Goal: Information Seeking & Learning: Learn about a topic

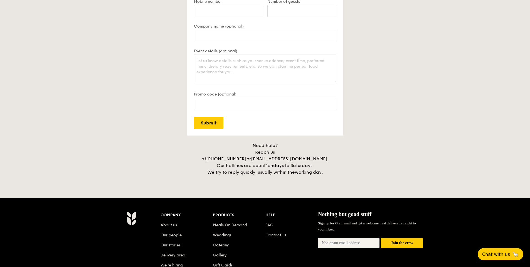
scroll to position [1196, 0]
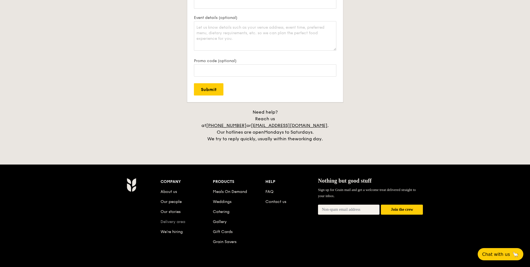
click at [181, 219] on link "Delivery area" at bounding box center [173, 221] width 25 height 5
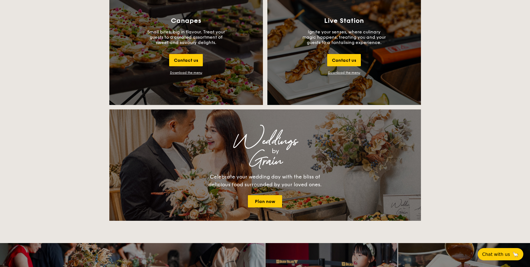
scroll to position [1242, 0]
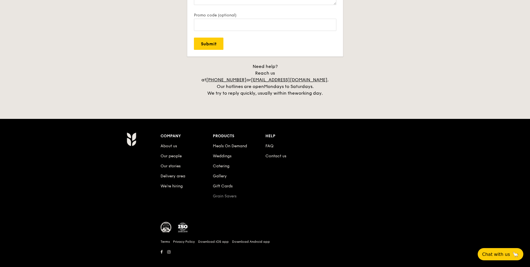
click at [229, 194] on link "Grain Savers" at bounding box center [225, 196] width 24 height 5
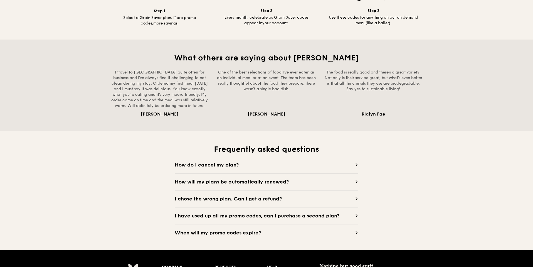
scroll to position [445, 0]
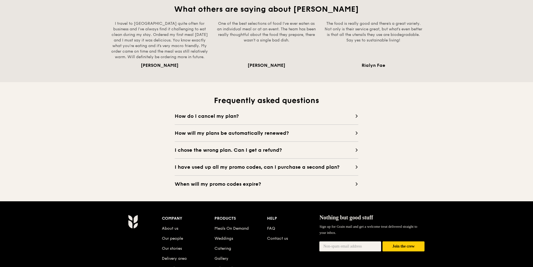
click at [313, 115] on span "How do I cancel my plan?" at bounding box center [265, 116] width 180 height 8
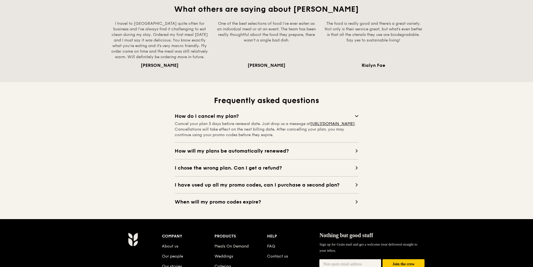
click at [357, 116] on icon at bounding box center [356, 115] width 3 height 1
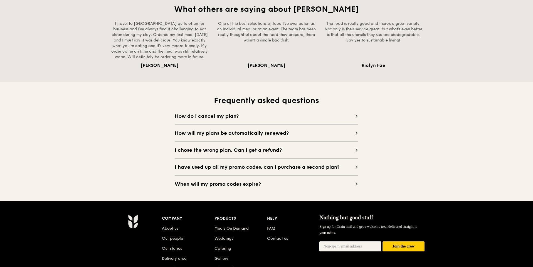
click at [337, 131] on span "How will my plans be automatically renewed?" at bounding box center [265, 133] width 180 height 8
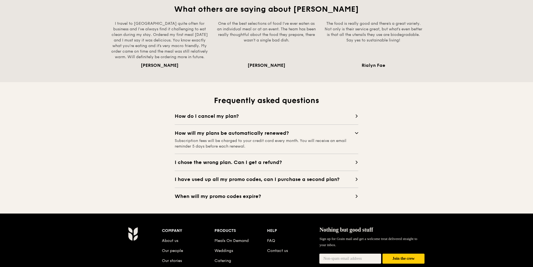
click at [354, 117] on span "How do I cancel my plan?" at bounding box center [265, 116] width 180 height 8
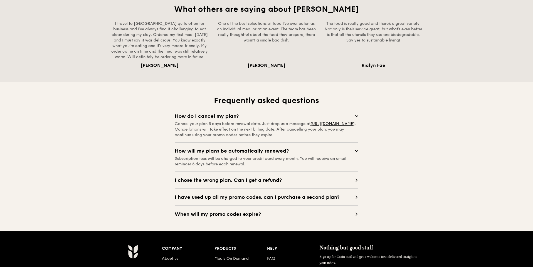
click at [304, 182] on span "I chose the wrong plan. Can I get a refund?" at bounding box center [265, 180] width 180 height 8
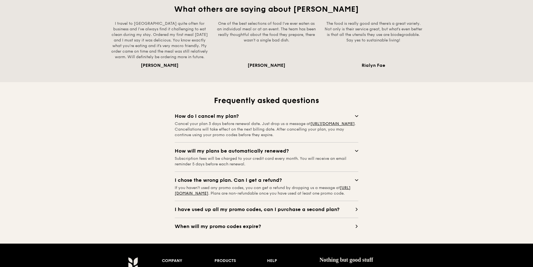
click at [248, 184] on div "I chose the wrong plan. Can I get a refund? If you haven’t used any promo codes…" at bounding box center [267, 183] width 184 height 25
click at [280, 180] on span "I chose the wrong plan. Can I get a refund?" at bounding box center [265, 180] width 180 height 8
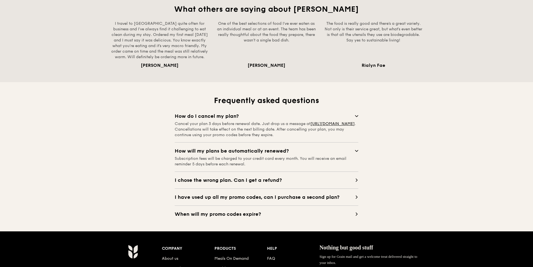
click at [346, 144] on div "How will my plans be automatically renewed? Subscription fees will be charged t…" at bounding box center [267, 154] width 184 height 25
click at [349, 149] on span "How will my plans be automatically renewed?" at bounding box center [265, 151] width 180 height 8
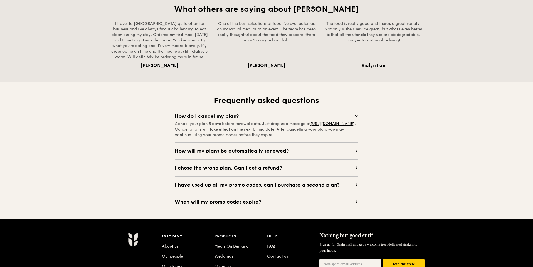
click at [342, 117] on span "How do I cancel my plan?" at bounding box center [265, 116] width 180 height 8
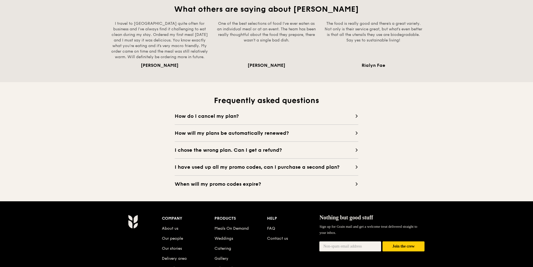
click at [310, 164] on span "I have used up all my promo codes, can I purchase a second plan?" at bounding box center [265, 167] width 180 height 8
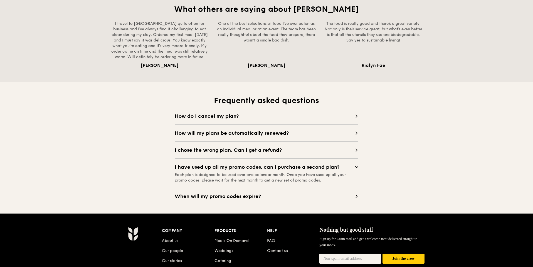
click at [337, 194] on span "When will my promo codes expire?" at bounding box center [265, 196] width 180 height 8
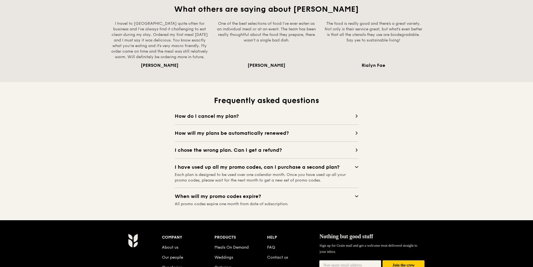
click at [429, 198] on div "Frequently asked questions How do I cancel my plan? Cancel your plan 3 days bef…" at bounding box center [266, 151] width 533 height 138
click at [386, 171] on div "Frequently asked questions How do I cancel my plan? Cancel your plan 3 days bef…" at bounding box center [266, 150] width 320 height 111
click at [338, 149] on span "I chose the wrong plan. Can I get a refund?" at bounding box center [265, 150] width 180 height 8
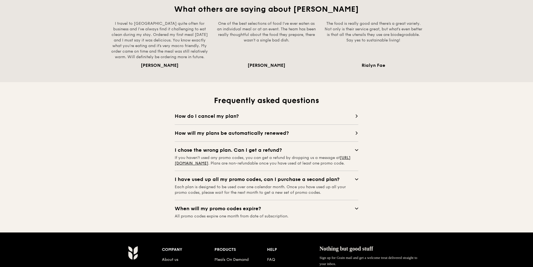
click at [337, 134] on span "How will my plans be automatically renewed?" at bounding box center [265, 133] width 180 height 8
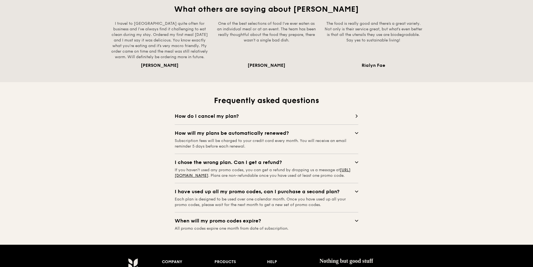
click at [347, 118] on span "How do I cancel my plan?" at bounding box center [265, 116] width 180 height 8
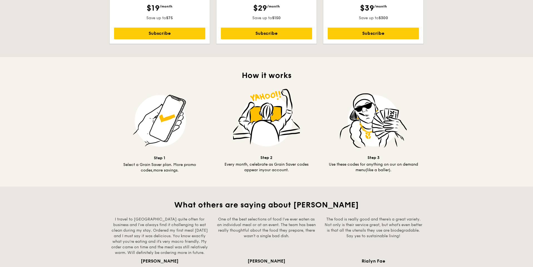
scroll to position [195, 0]
